Goal: Information Seeking & Learning: Learn about a topic

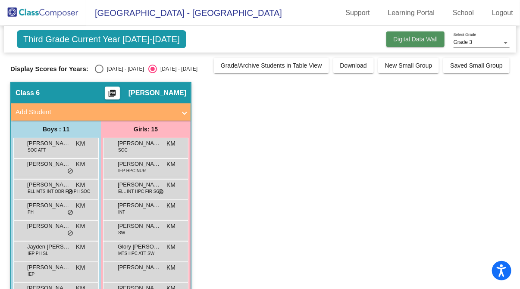
click at [393, 39] on span "Digital Data Wall" at bounding box center [415, 39] width 44 height 7
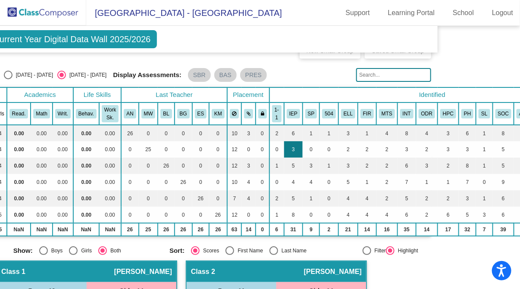
scroll to position [14, 78]
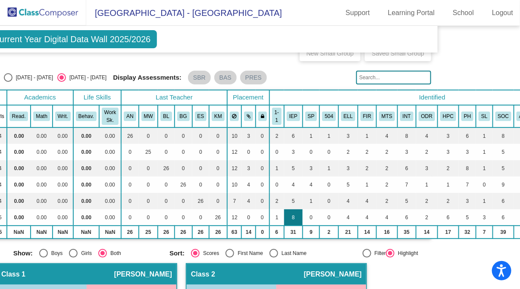
click at [291, 216] on td "8" at bounding box center [293, 217] width 19 height 16
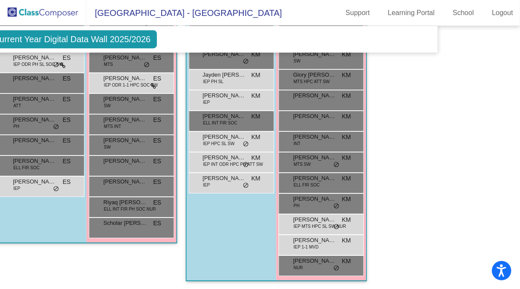
scroll to position [1052, 79]
click at [322, 217] on span "[PERSON_NAME]" at bounding box center [314, 220] width 43 height 9
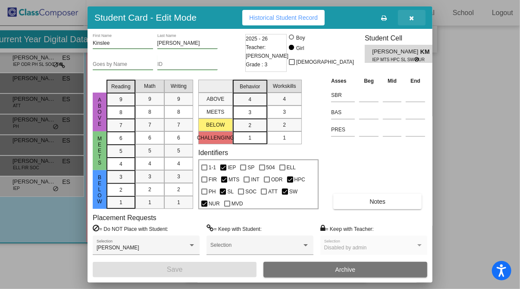
click at [412, 22] on button "button" at bounding box center [412, 18] width 28 height 16
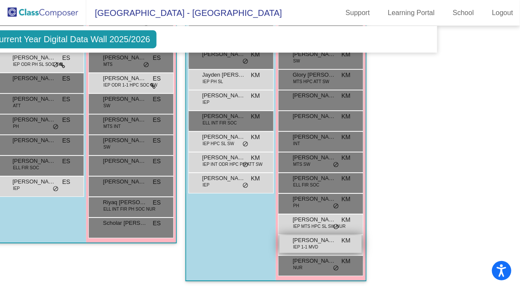
click at [322, 245] on div "[PERSON_NAME] IEP 1-1 MVD KM lock do_not_disturb_alt" at bounding box center [320, 244] width 82 height 18
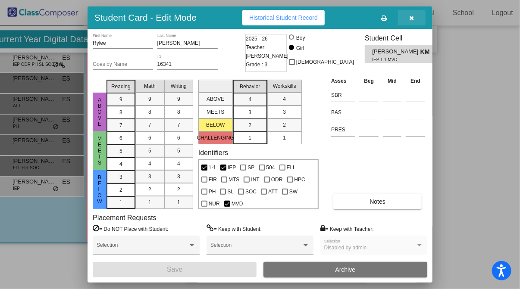
click at [415, 19] on button "button" at bounding box center [412, 18] width 28 height 16
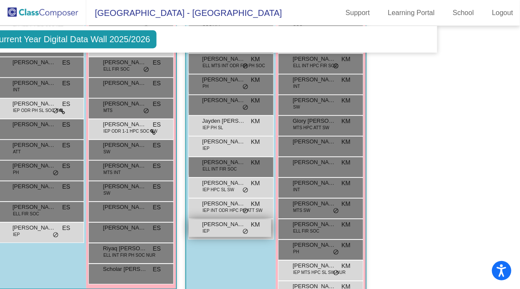
scroll to position [1005, 79]
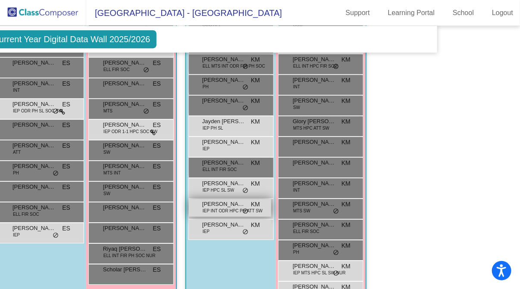
click at [221, 208] on span "IEP INT ODR HPC PH ATT SW" at bounding box center [233, 211] width 60 height 6
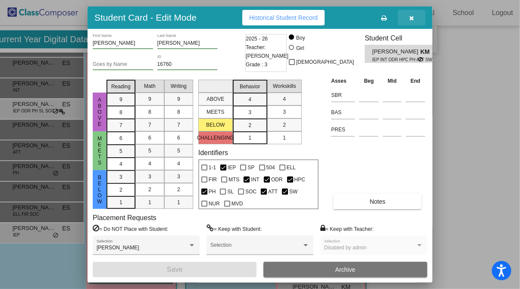
click at [411, 22] on button "button" at bounding box center [412, 18] width 28 height 16
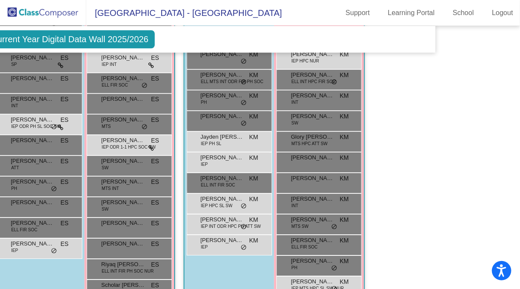
scroll to position [986, 81]
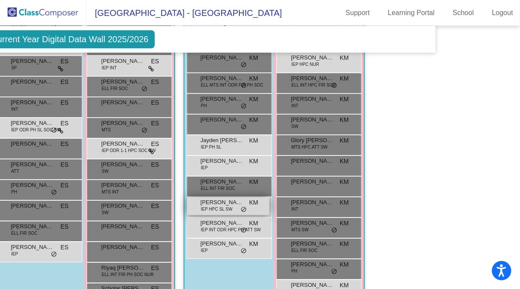
click at [253, 198] on span "KM" at bounding box center [253, 202] width 9 height 9
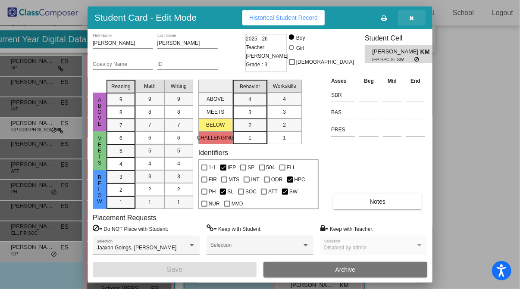
click at [412, 22] on button "button" at bounding box center [412, 18] width 28 height 16
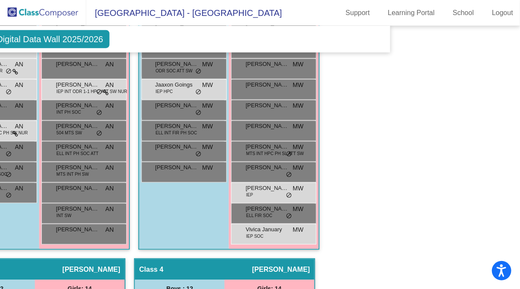
scroll to position [0, 126]
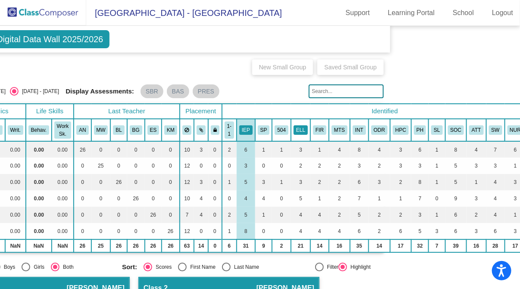
click at [297, 129] on button "ELL" at bounding box center [301, 129] width 14 height 9
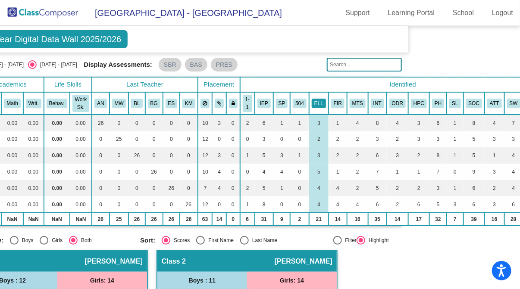
scroll to position [27, 118]
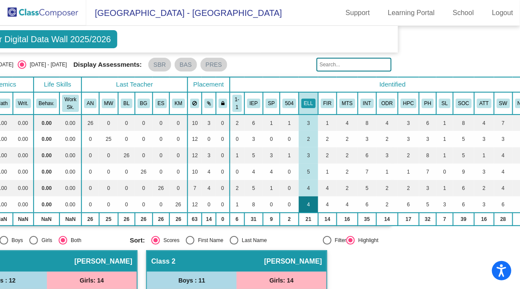
drag, startPoint x: 297, startPoint y: 129, endPoint x: 295, endPoint y: 201, distance: 72.0
click at [299, 201] on td "4" at bounding box center [308, 205] width 19 height 16
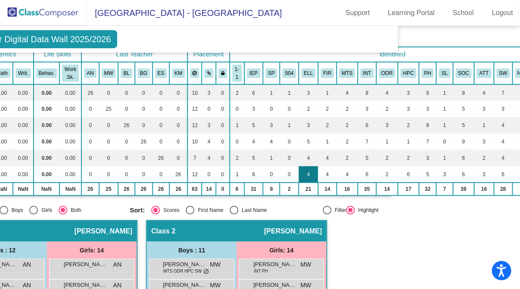
scroll to position [0, 118]
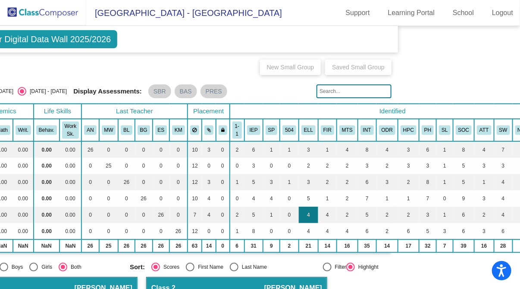
click at [299, 219] on td "4" at bounding box center [308, 215] width 19 height 16
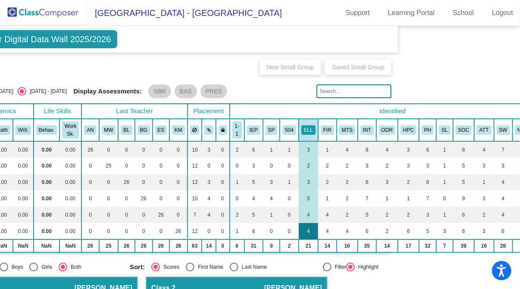
click at [301, 235] on td "4" at bounding box center [308, 231] width 19 height 16
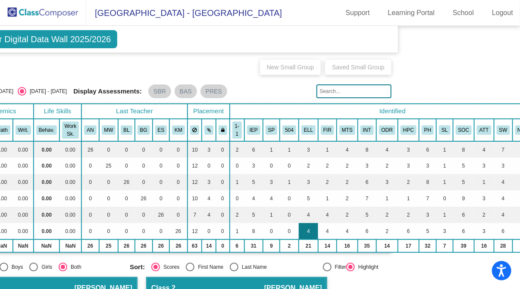
click at [300, 225] on td "4" at bounding box center [308, 231] width 19 height 16
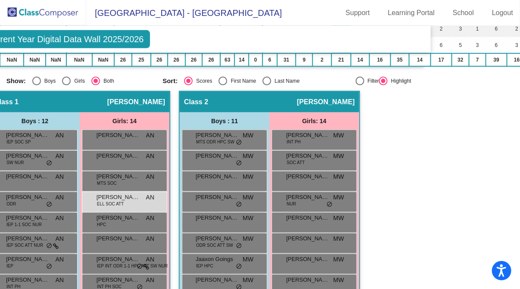
scroll to position [0, 85]
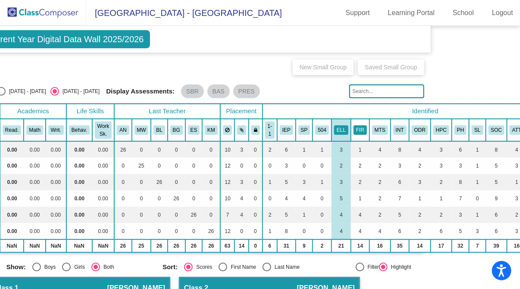
click at [353, 127] on button "FIR" at bounding box center [359, 129] width 13 height 9
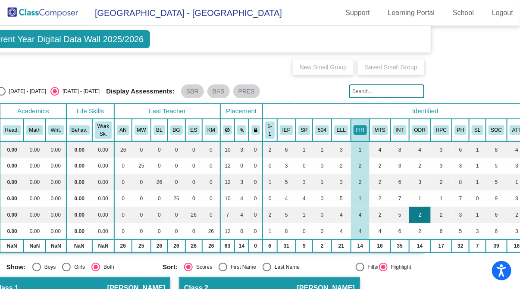
scroll to position [19, 85]
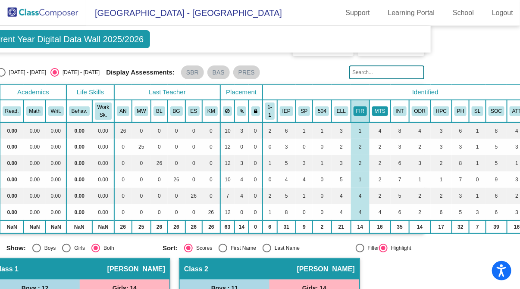
click at [374, 106] on button "MTS" at bounding box center [380, 110] width 16 height 9
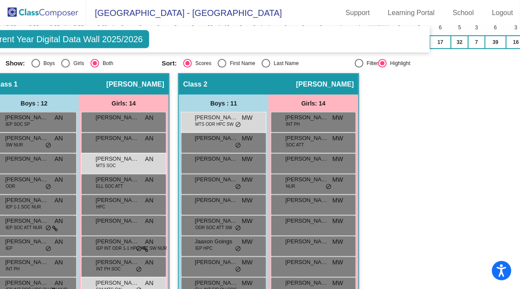
scroll to position [0, 86]
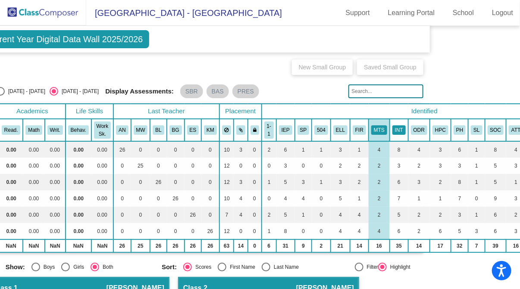
click at [392, 131] on button "INT" at bounding box center [398, 129] width 13 height 9
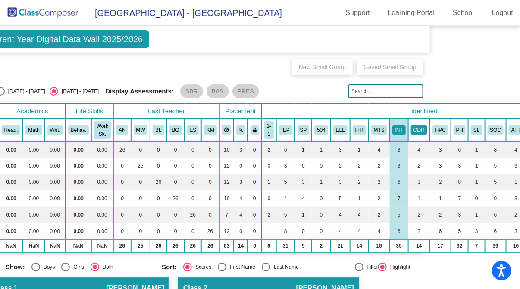
click at [416, 128] on button "ODR" at bounding box center [419, 129] width 16 height 9
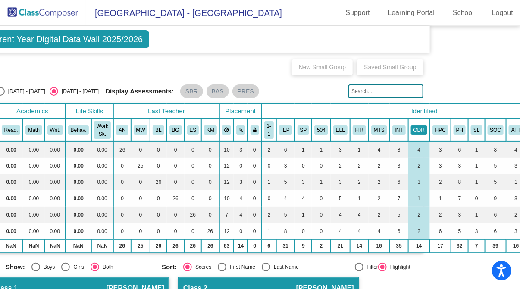
click at [416, 128] on button "ODR" at bounding box center [419, 129] width 16 height 9
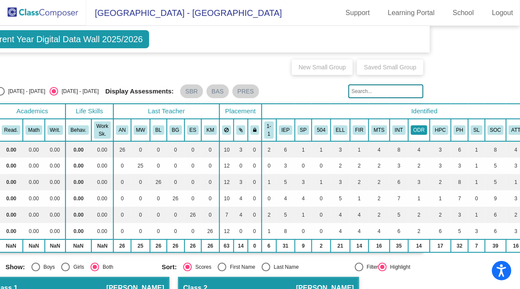
click at [416, 128] on button "ODR" at bounding box center [419, 129] width 16 height 9
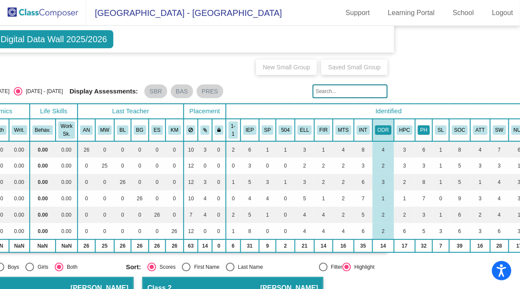
scroll to position [0, 124]
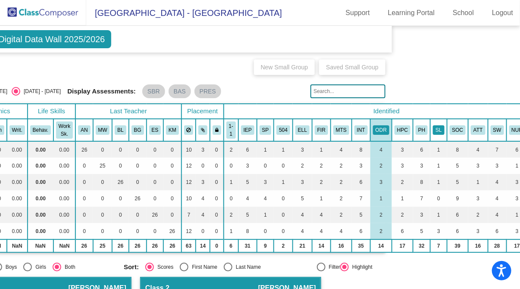
click at [433, 126] on button "SL" at bounding box center [438, 129] width 11 height 9
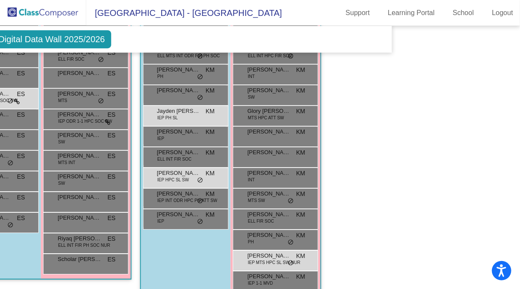
scroll to position [1016, 124]
click at [432, 126] on mat-sidenav-content "Grade 3 Select Grade Third Grade Current Year Digital Data Wall 2025/2026 Add, …" at bounding box center [260, 157] width 520 height 263
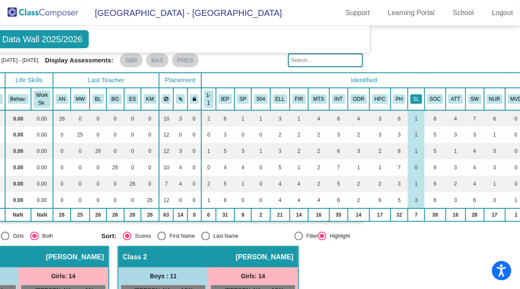
scroll to position [0, 147]
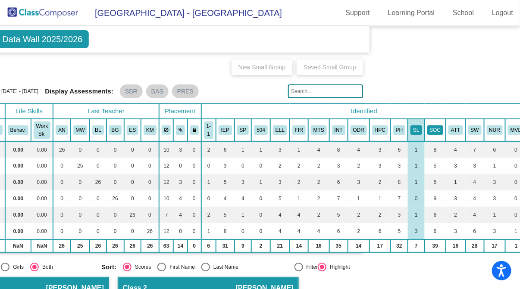
click at [427, 128] on button "SOC" at bounding box center [435, 129] width 16 height 9
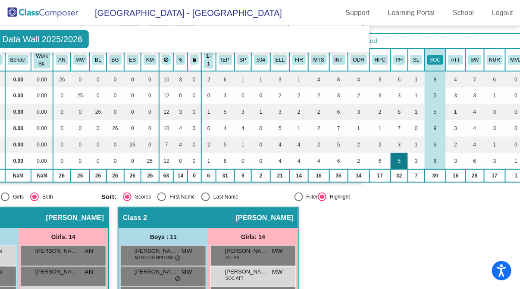
scroll to position [71, 147]
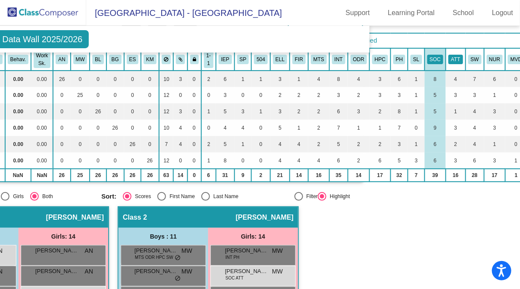
click at [448, 58] on button "ATT" at bounding box center [455, 59] width 14 height 9
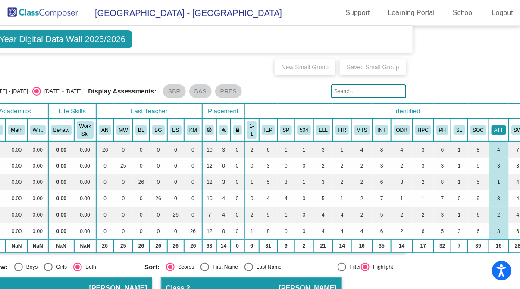
scroll to position [0, 147]
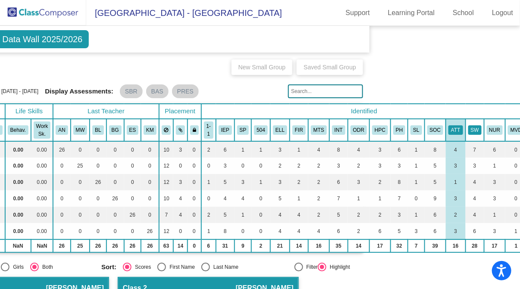
click at [468, 127] on button "SW" at bounding box center [474, 129] width 13 height 9
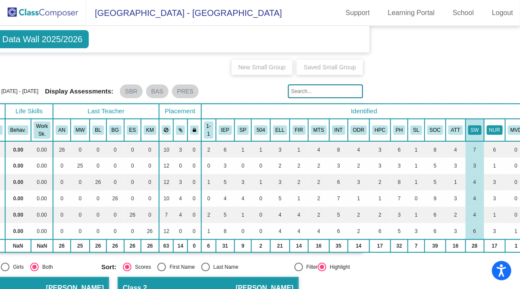
click at [487, 129] on button "NUR" at bounding box center [495, 129] width 16 height 9
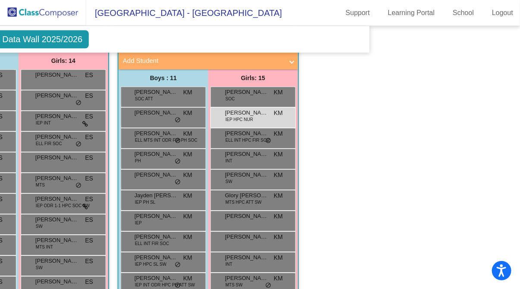
scroll to position [1052, 147]
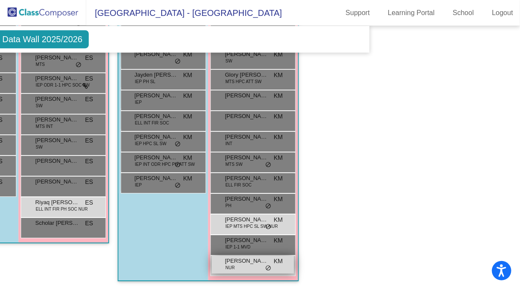
click at [239, 260] on span "[PERSON_NAME]" at bounding box center [246, 261] width 43 height 9
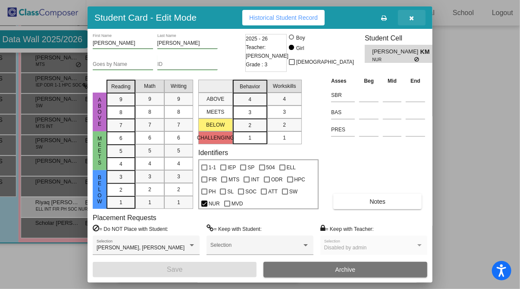
click at [415, 22] on button "button" at bounding box center [412, 18] width 28 height 16
